Goal: Task Accomplishment & Management: Complete application form

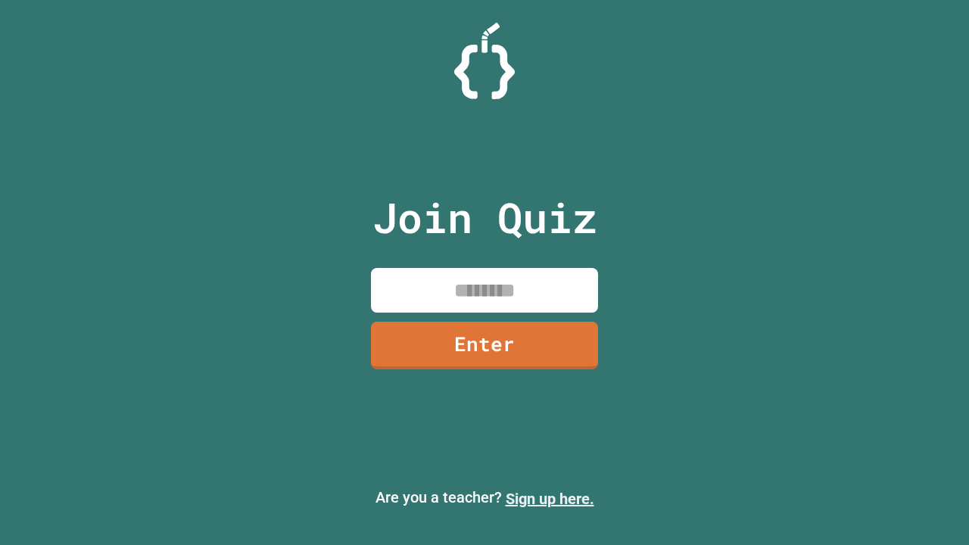
click at [549, 499] on link "Sign up here." at bounding box center [550, 499] width 89 height 18
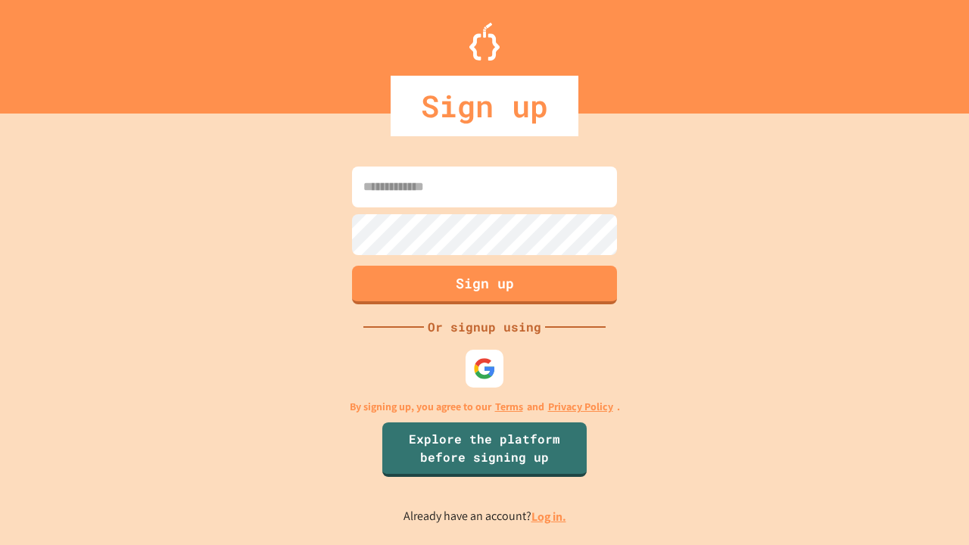
click at [549, 516] on link "Log in." at bounding box center [548, 517] width 35 height 16
